Goal: Task Accomplishment & Management: Manage account settings

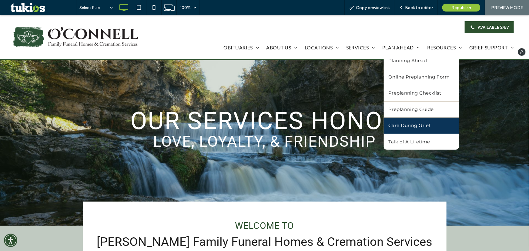
click at [398, 129] on link "Care During Grief" at bounding box center [421, 125] width 75 height 16
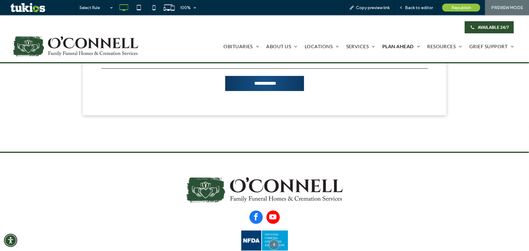
scroll to position [633, 0]
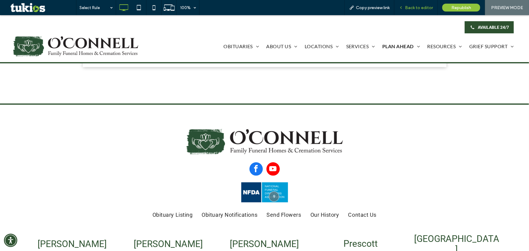
drag, startPoint x: 411, startPoint y: 6, endPoint x: 390, endPoint y: 9, distance: 21.5
click at [411, 6] on span "Back to editor" at bounding box center [419, 7] width 28 height 5
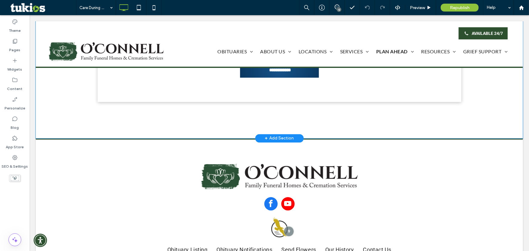
scroll to position [578, 0]
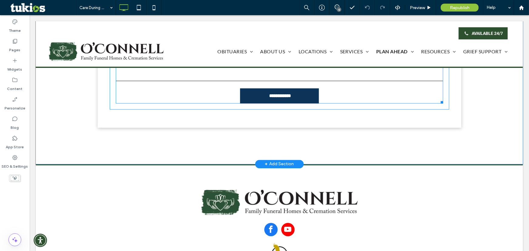
click at [266, 95] on input "**********" at bounding box center [279, 95] width 79 height 11
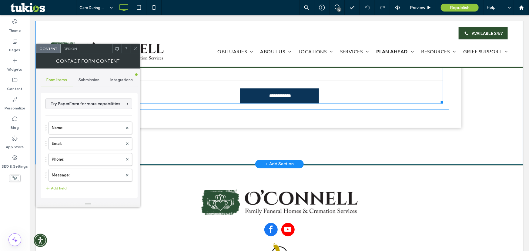
type input "**********"
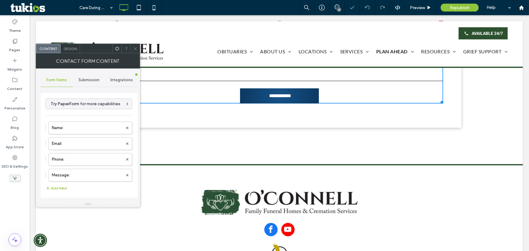
click at [132, 79] on span "Integrations" at bounding box center [121, 80] width 22 height 5
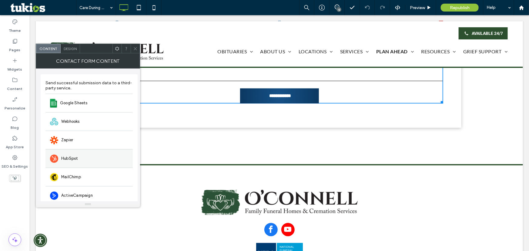
scroll to position [0, 0]
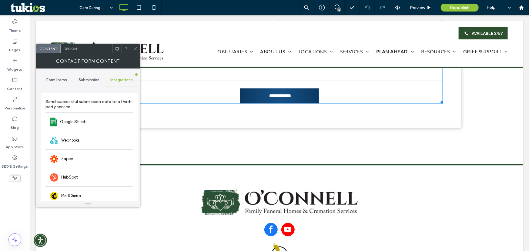
click at [64, 82] on span "Form Items" at bounding box center [56, 80] width 21 height 5
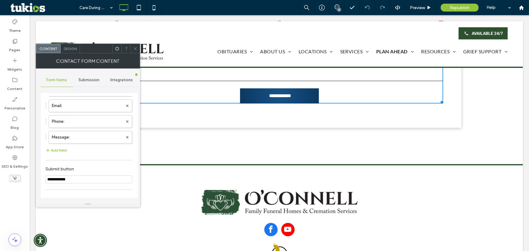
scroll to position [110, 0]
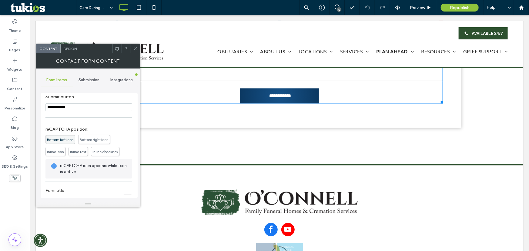
click at [112, 76] on div "Integrations" at bounding box center [121, 79] width 32 height 13
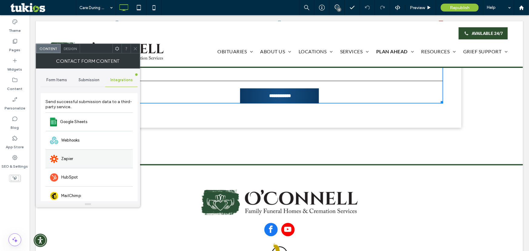
click at [94, 156] on div "Zapier" at bounding box center [88, 158] width 87 height 18
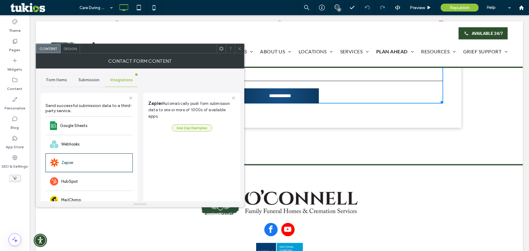
click at [202, 125] on button "See Zap Examples" at bounding box center [192, 127] width 40 height 7
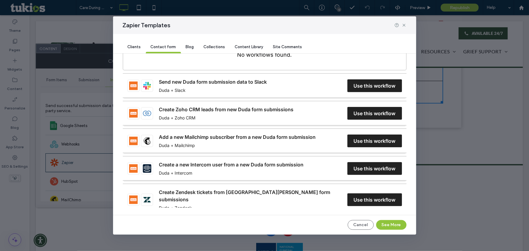
scroll to position [192, 0]
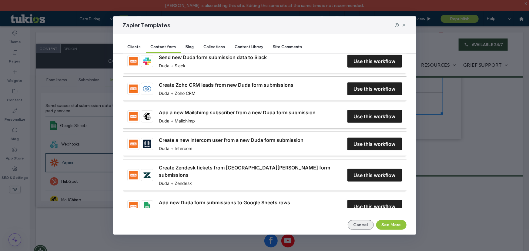
click at [350, 225] on button "Cancel" at bounding box center [361, 225] width 26 height 10
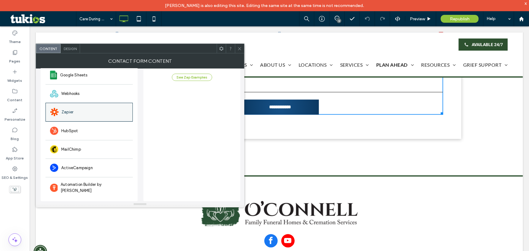
scroll to position [0, 0]
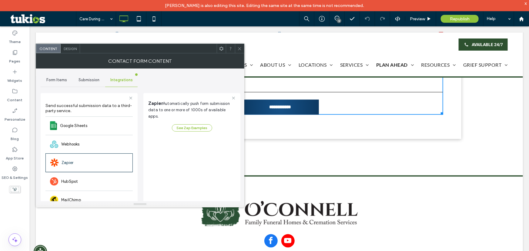
click at [219, 48] on icon at bounding box center [221, 48] width 5 height 5
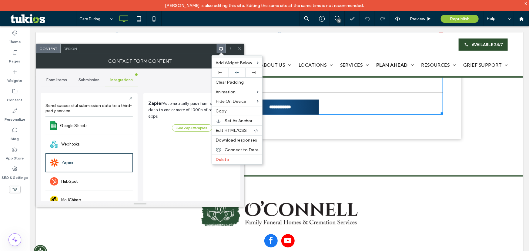
click at [73, 79] on div "Submission" at bounding box center [89, 79] width 32 height 13
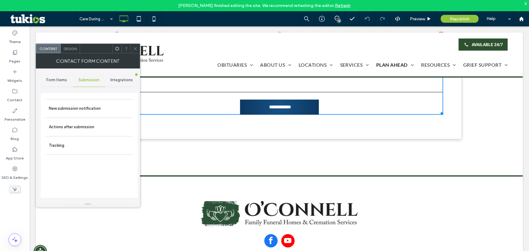
click at [62, 82] on span "Form Items" at bounding box center [56, 80] width 21 height 5
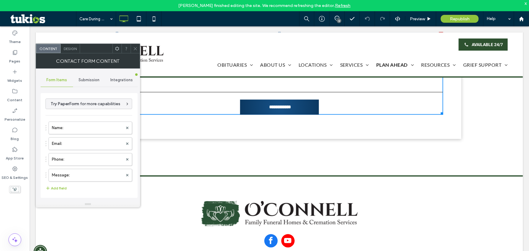
click at [89, 85] on div "Submission" at bounding box center [89, 79] width 32 height 13
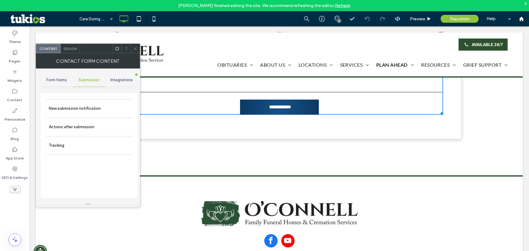
click at [113, 85] on div "Integrations" at bounding box center [121, 79] width 32 height 13
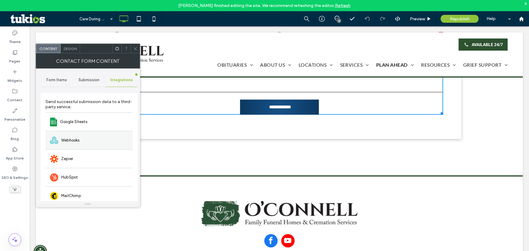
click at [78, 145] on div "Webhooks" at bounding box center [88, 140] width 87 height 18
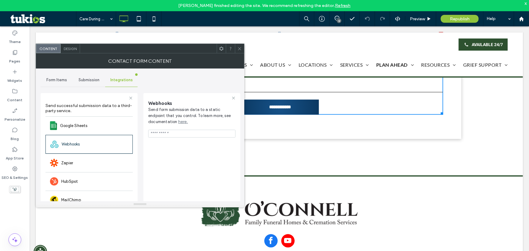
click at [177, 133] on input "url" at bounding box center [191, 134] width 87 height 8
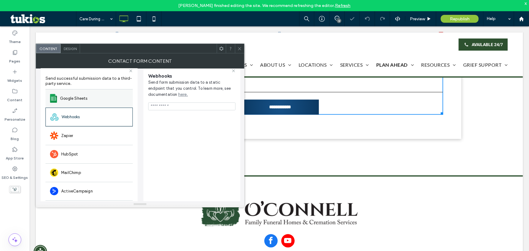
click at [85, 130] on div "Zapier" at bounding box center [88, 135] width 87 height 18
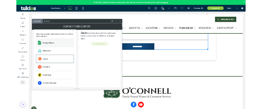
scroll to position [0, 0]
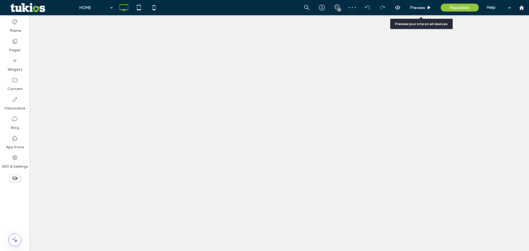
click at [418, 5] on span "Preview" at bounding box center [417, 7] width 15 height 5
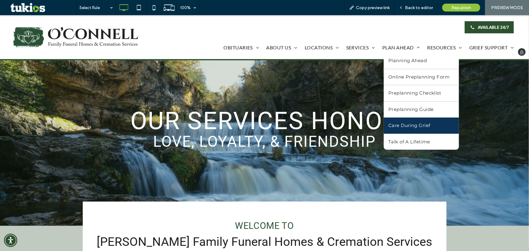
drag, startPoint x: 400, startPoint y: 124, endPoint x: 399, endPoint y: 139, distance: 15.2
click at [400, 124] on span "Care During Grief" at bounding box center [409, 125] width 42 height 7
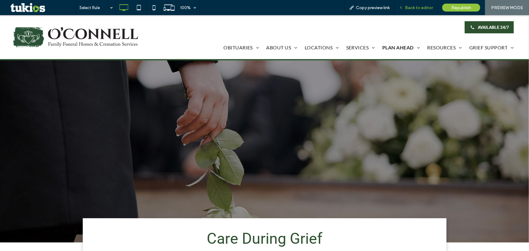
click at [411, 11] on div "Back to editor" at bounding box center [415, 7] width 43 height 15
click at [425, 11] on div "Back to editor" at bounding box center [415, 7] width 43 height 15
click at [410, 9] on span "Back to editor" at bounding box center [419, 7] width 28 height 5
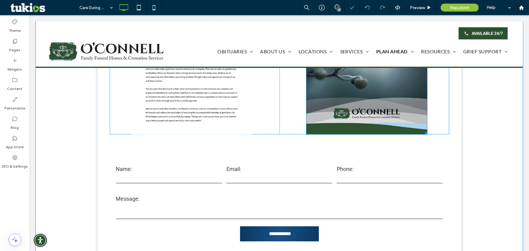
scroll to position [551, 0]
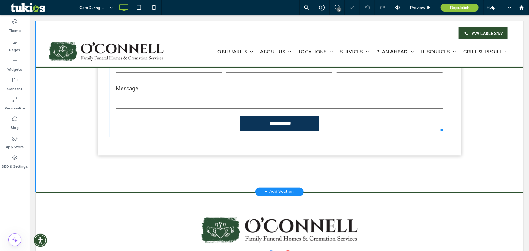
click at [263, 122] on input "**********" at bounding box center [279, 123] width 79 height 11
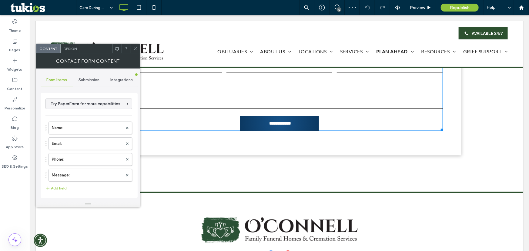
click at [118, 80] on span "Integrations" at bounding box center [121, 80] width 22 height 5
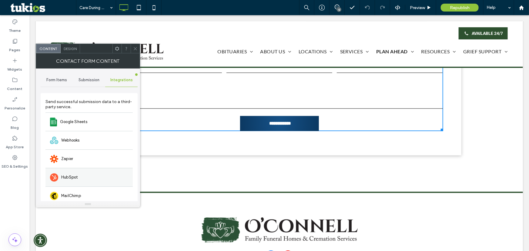
click at [94, 176] on div "HubSpot" at bounding box center [88, 177] width 87 height 18
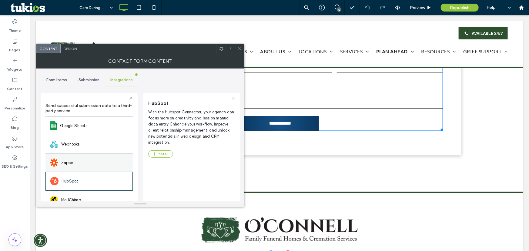
click at [96, 160] on div "Zapier" at bounding box center [88, 162] width 87 height 18
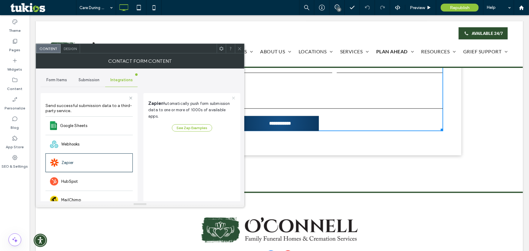
click at [233, 96] on icon at bounding box center [234, 98] width 4 height 4
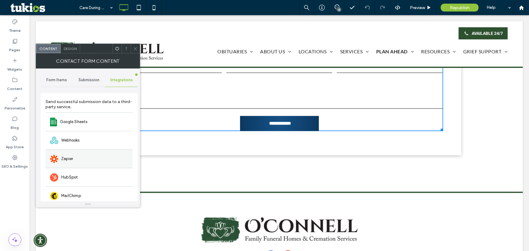
click at [97, 155] on div "Zapier" at bounding box center [88, 158] width 87 height 18
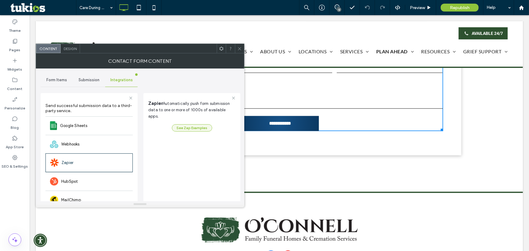
click at [204, 124] on button "See Zap Examples" at bounding box center [192, 127] width 40 height 7
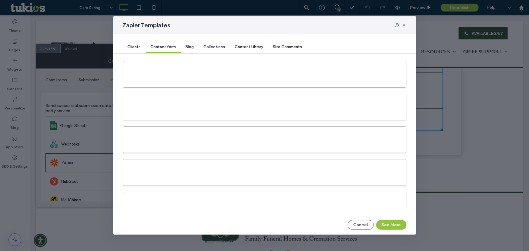
scroll to position [0, 0]
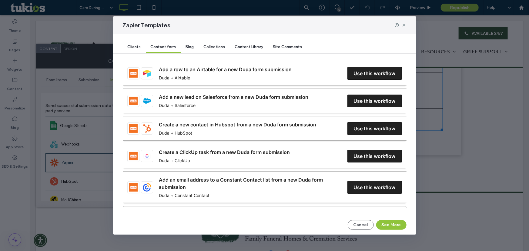
click at [232, 49] on div "Content Library" at bounding box center [249, 47] width 38 height 12
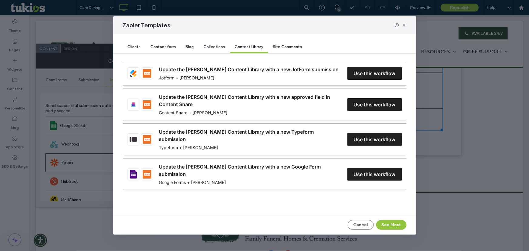
click at [167, 46] on span "Contact form" at bounding box center [163, 47] width 25 height 5
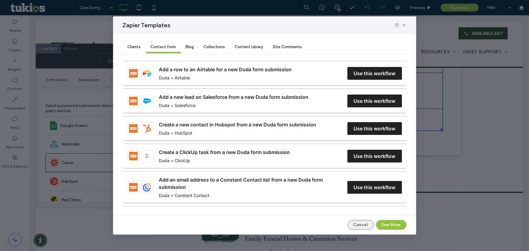
drag, startPoint x: 356, startPoint y: 228, endPoint x: 327, endPoint y: 212, distance: 33.5
click at [356, 228] on button "Cancel" at bounding box center [361, 225] width 26 height 10
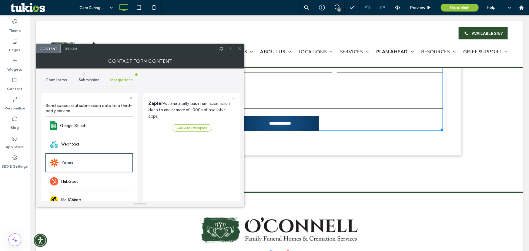
click at [131, 95] on div "Send successful submission data to a third-party service. Google Sheets Webhook…" at bounding box center [89, 172] width 97 height 159
click at [131, 96] on icon at bounding box center [131, 98] width 4 height 4
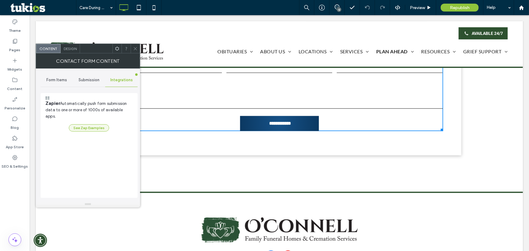
click at [93, 124] on button "See Zap Examples" at bounding box center [89, 127] width 40 height 7
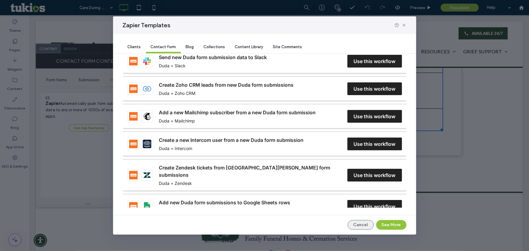
click at [368, 222] on button "Cancel" at bounding box center [361, 225] width 26 height 10
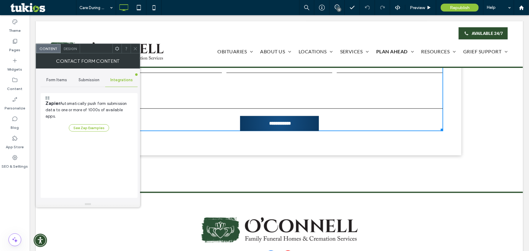
click at [77, 79] on div "Submission" at bounding box center [89, 79] width 32 height 13
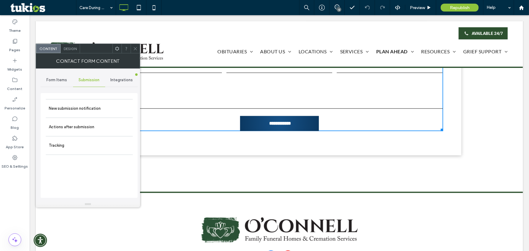
click at [61, 82] on span "Form Items" at bounding box center [56, 80] width 21 height 5
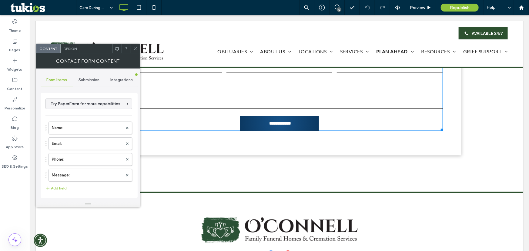
click at [87, 82] on span "Submission" at bounding box center [88, 80] width 21 height 5
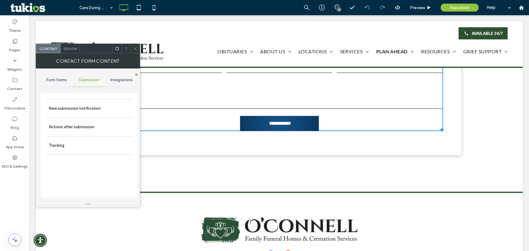
click at [112, 82] on span "Integrations" at bounding box center [121, 80] width 22 height 5
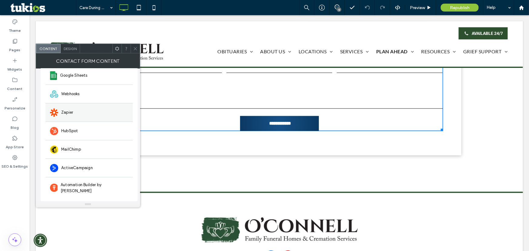
click at [72, 115] on div "Zapier" at bounding box center [88, 112] width 87 height 18
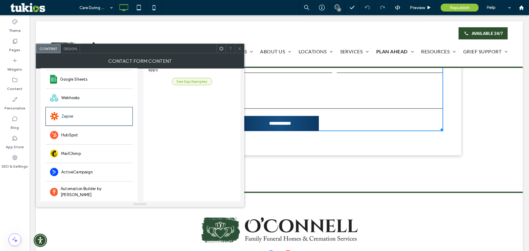
click at [191, 78] on button "See Zap Examples" at bounding box center [192, 81] width 40 height 7
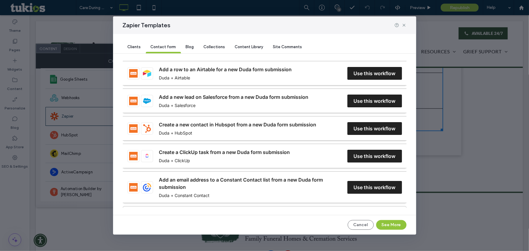
click at [195, 52] on div "Blog" at bounding box center [190, 47] width 18 height 12
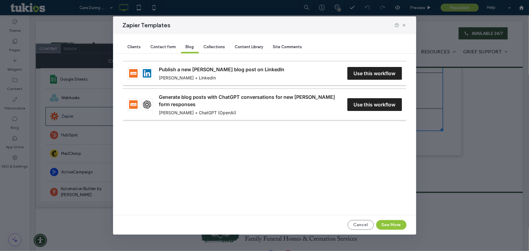
click at [170, 50] on div "Contact form" at bounding box center [163, 47] width 35 height 12
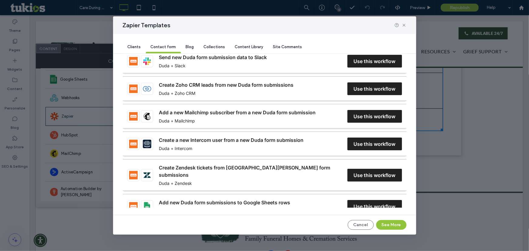
click at [304, 142] on link "Create a new Intercom user from a new Duda form submission" at bounding box center [231, 139] width 145 height 7
drag, startPoint x: 356, startPoint y: 224, endPoint x: 326, endPoint y: 209, distance: 33.6
click at [356, 224] on button "Cancel" at bounding box center [361, 225] width 26 height 10
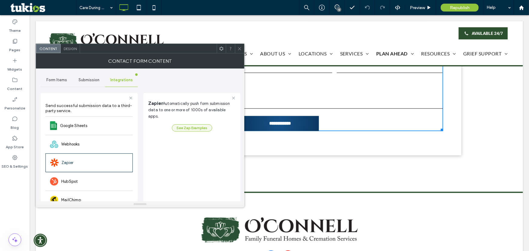
click at [205, 124] on button "See Zap Examples" at bounding box center [192, 127] width 40 height 7
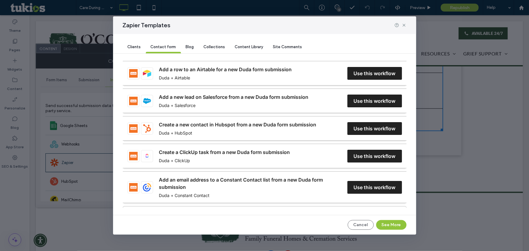
click at [255, 49] on div "Content Library" at bounding box center [249, 47] width 38 height 12
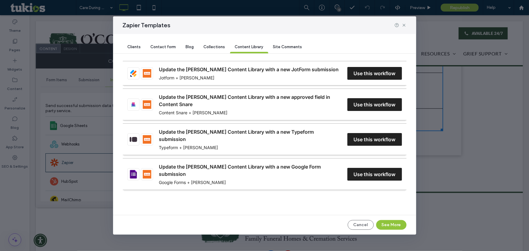
click at [286, 47] on span "Site Comments" at bounding box center [287, 47] width 29 height 5
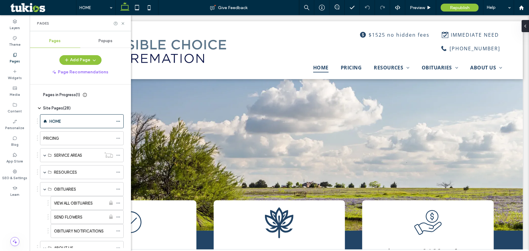
scroll to position [27, 0]
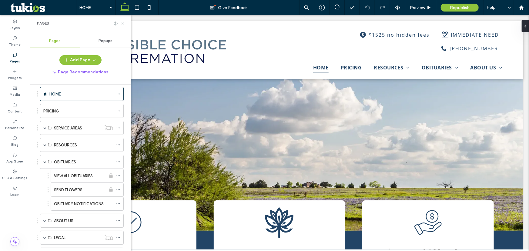
click at [82, 175] on label "VIEW ALL OBITUARIES" at bounding box center [73, 176] width 39 height 11
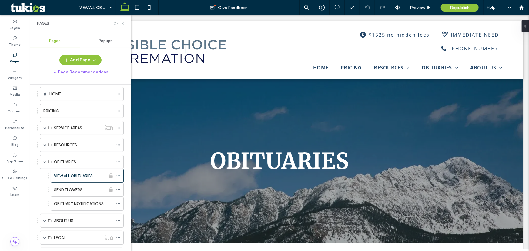
scroll to position [0, 0]
click at [118, 175] on icon at bounding box center [118, 176] width 4 height 4
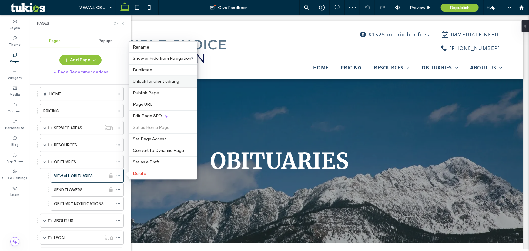
click at [155, 84] on div "Unlock for client editing" at bounding box center [163, 82] width 68 height 12
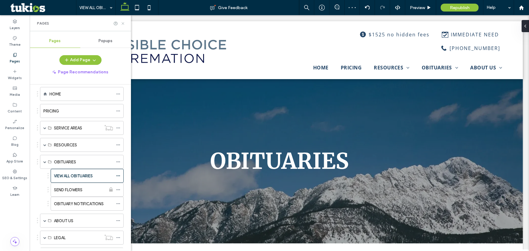
click at [124, 21] on icon at bounding box center [123, 23] width 5 height 5
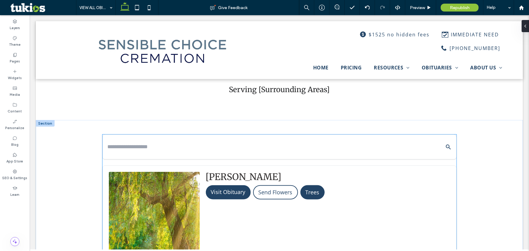
scroll to position [110, 0]
